Goal: Download file/media

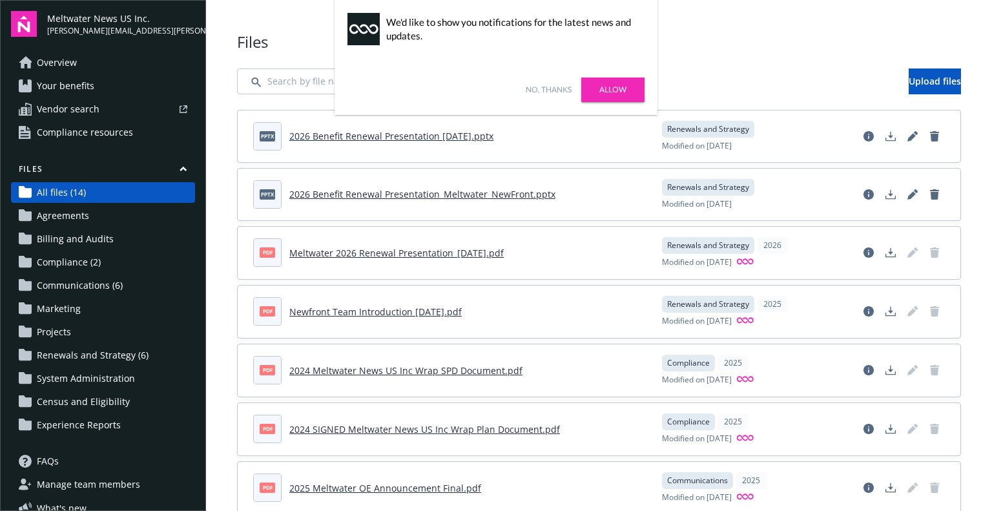
click at [369, 255] on link "Meltwater 2026 Renewal Presentation_[DATE].pdf" at bounding box center [396, 253] width 214 height 12
